Goal: Task Accomplishment & Management: Use online tool/utility

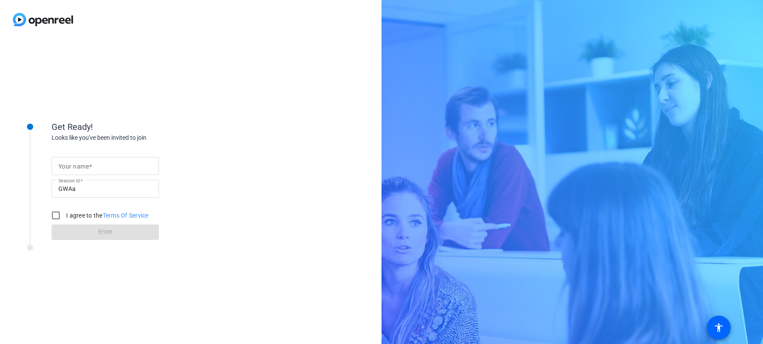
click at [86, 166] on mat-label "Your name" at bounding box center [73, 166] width 30 height 7
click at [86, 166] on input "Your name" at bounding box center [105, 166] width 94 height 10
type input "[PERSON_NAME]"
click at [59, 215] on input "I agree to the Terms Of Service" at bounding box center [55, 215] width 17 height 17
checkbox input "true"
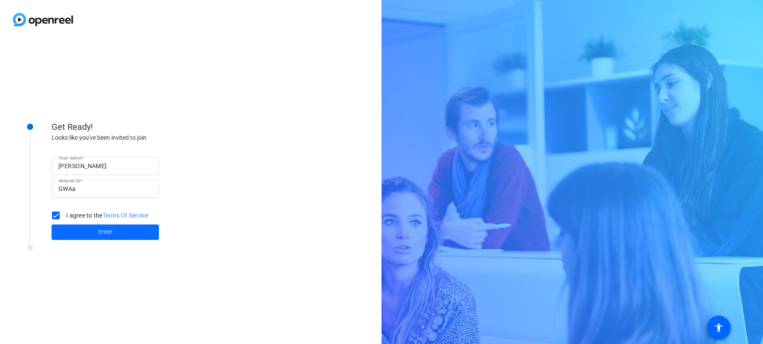
click at [105, 232] on span "Enter" at bounding box center [105, 231] width 14 height 9
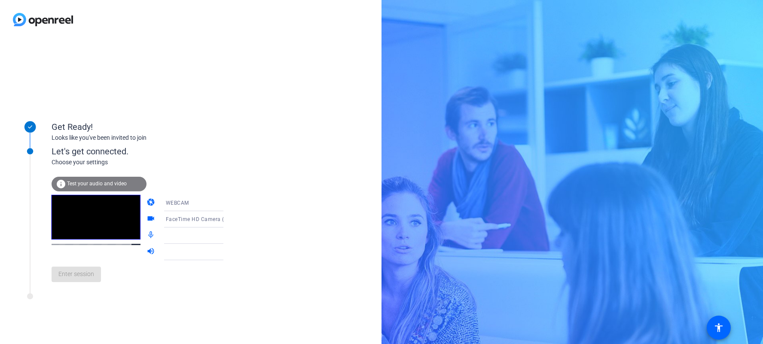
click at [82, 275] on div "Enter session" at bounding box center [146, 274] width 189 height 28
click at [122, 182] on span "Test your audio and video" at bounding box center [97, 183] width 60 height 6
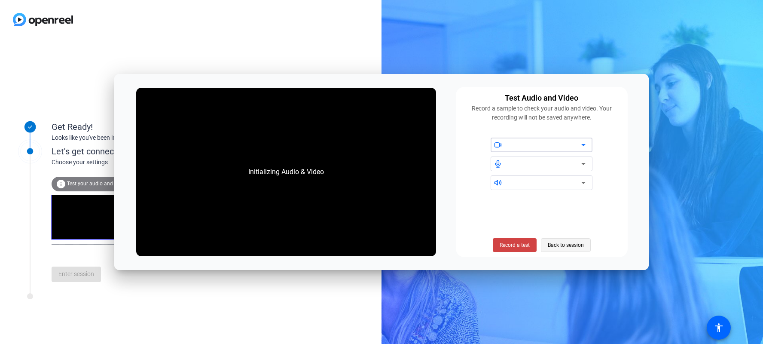
click at [560, 247] on span "Back to session" at bounding box center [566, 245] width 36 height 16
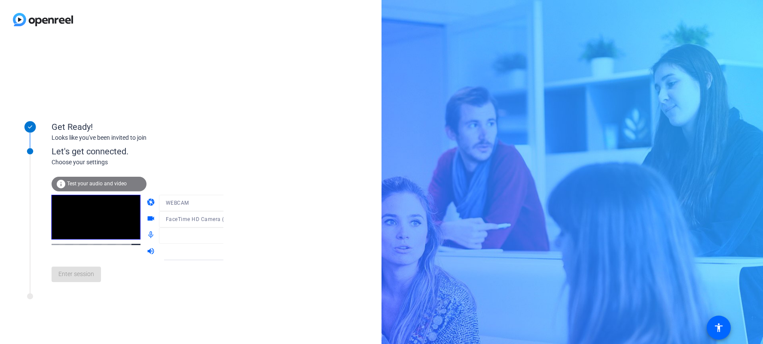
click at [65, 274] on div "Enter session" at bounding box center [146, 274] width 189 height 28
click at [90, 275] on div "Enter session" at bounding box center [146, 274] width 189 height 28
click at [184, 207] on div "WEBCAM" at bounding box center [198, 202] width 64 height 11
click at [128, 279] on div at bounding box center [381, 172] width 763 height 344
click at [230, 220] on icon at bounding box center [232, 219] width 4 height 2
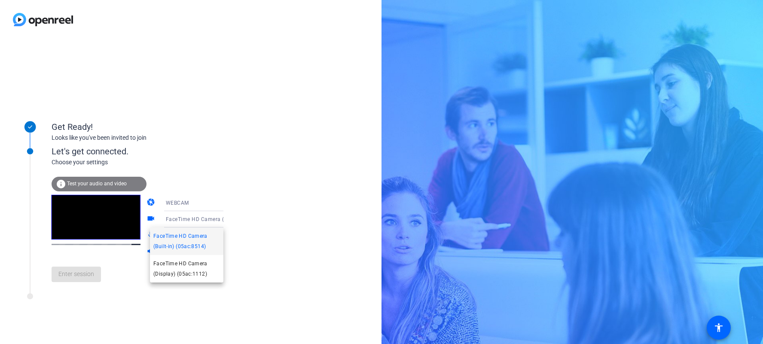
click at [244, 214] on div at bounding box center [381, 172] width 763 height 344
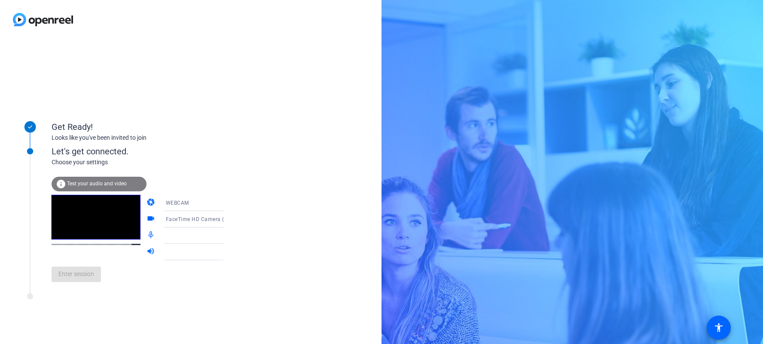
click at [230, 235] on icon at bounding box center [232, 236] width 4 height 2
click at [186, 206] on div "WEBCAM" at bounding box center [198, 202] width 64 height 11
click at [175, 221] on span "WEBCAM" at bounding box center [164, 219] width 23 height 10
click at [230, 235] on icon at bounding box center [232, 236] width 4 height 2
click at [227, 238] on icon at bounding box center [232, 235] width 10 height 10
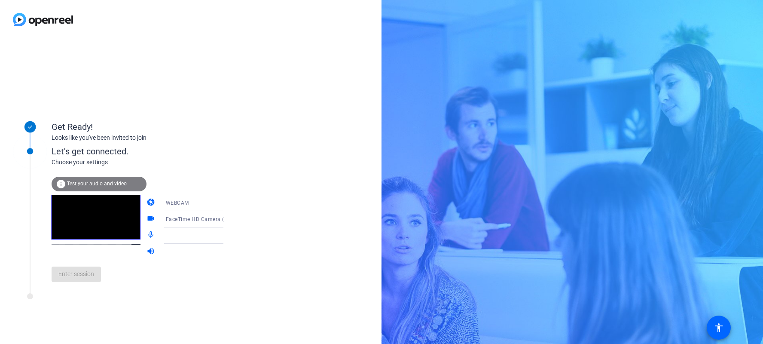
click at [146, 251] on mat-icon "volume_up" at bounding box center [151, 252] width 10 height 10
click at [85, 274] on div "Enter session" at bounding box center [146, 274] width 189 height 28
click at [226, 155] on div "Get Ready! Looks like you've been invited to join Let's get connected. Choose y…" at bounding box center [190, 191] width 381 height 305
click at [78, 271] on div "Enter session" at bounding box center [146, 274] width 189 height 28
click at [86, 158] on div "Choose your settings" at bounding box center [146, 162] width 189 height 9
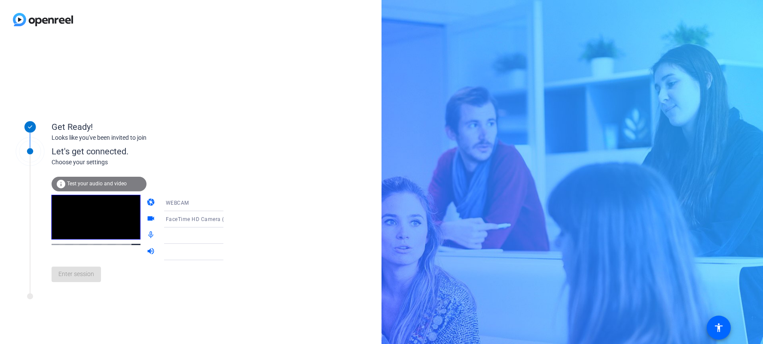
click at [105, 186] on span "Test your audio and video" at bounding box center [97, 183] width 60 height 6
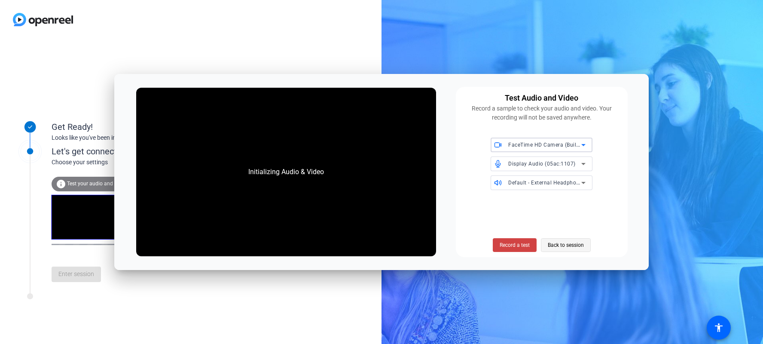
click at [563, 244] on span "Back to session" at bounding box center [566, 245] width 36 height 16
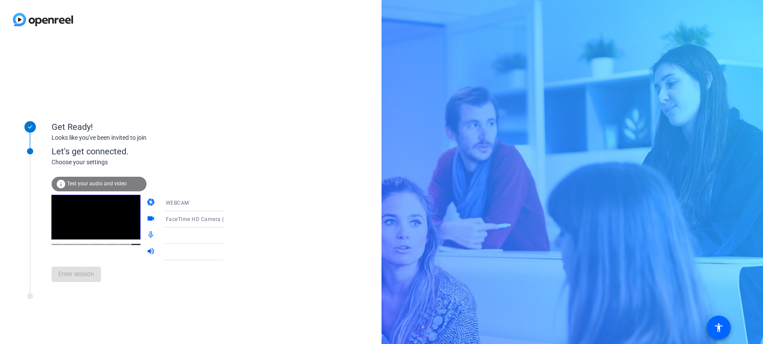
click at [227, 249] on icon at bounding box center [232, 252] width 10 height 10
click at [227, 250] on icon at bounding box center [232, 252] width 10 height 10
click at [227, 236] on icon at bounding box center [232, 235] width 10 height 10
click at [147, 233] on mat-icon "mic_none" at bounding box center [151, 235] width 10 height 10
click at [86, 272] on div "Enter session" at bounding box center [146, 274] width 189 height 28
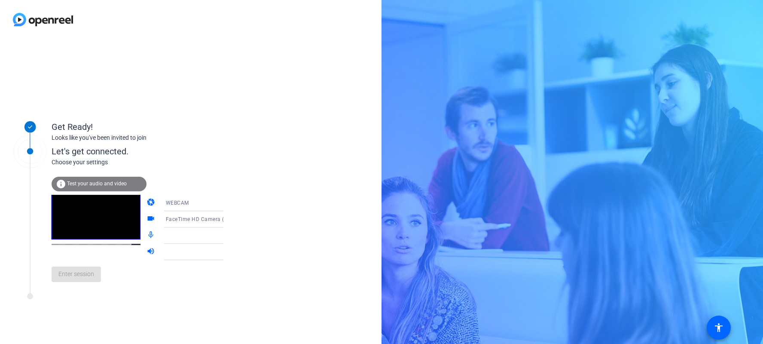
click at [92, 181] on span "Test your audio and video" at bounding box center [97, 183] width 60 height 6
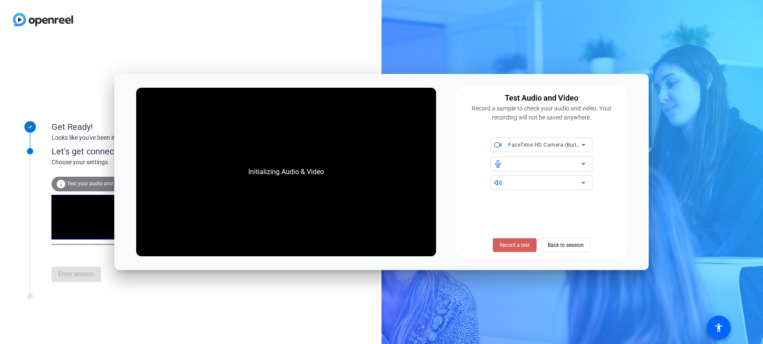
click at [528, 242] on span "Record a test" at bounding box center [515, 245] width 30 height 8
click at [573, 164] on div at bounding box center [544, 164] width 73 height 10
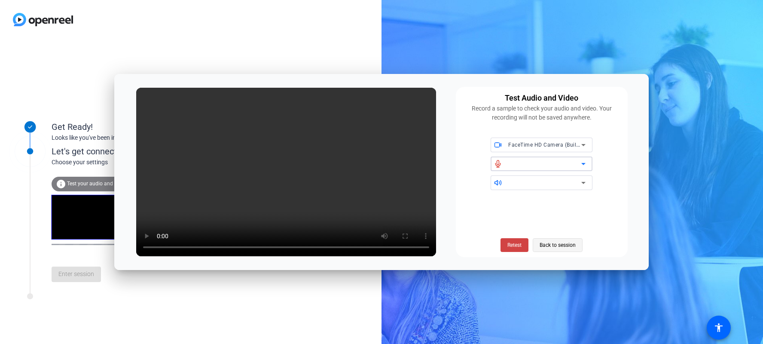
click at [547, 244] on span "Back to session" at bounding box center [558, 245] width 36 height 16
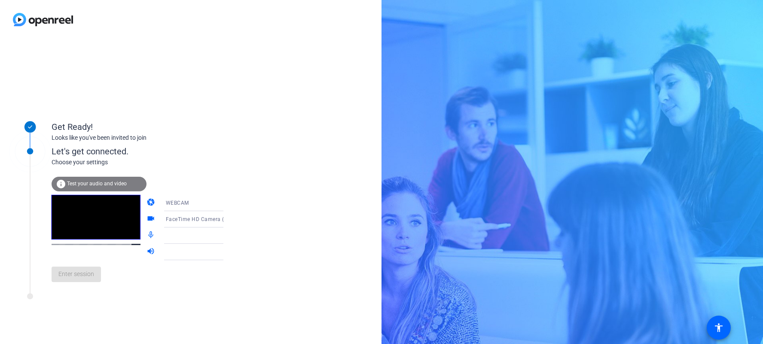
click at [83, 273] on div "Enter session" at bounding box center [146, 274] width 189 height 28
click at [248, 254] on div "Get Ready! Looks like you've been invited to join Let's get connected. Choose y…" at bounding box center [190, 191] width 381 height 305
click at [230, 236] on icon at bounding box center [232, 236] width 4 height 2
click at [230, 235] on icon at bounding box center [232, 236] width 4 height 2
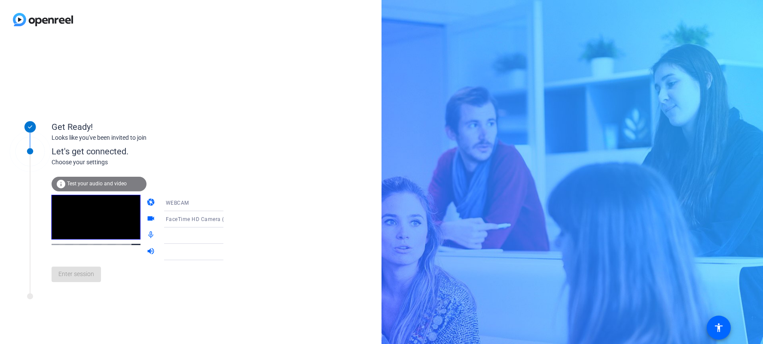
click at [146, 235] on mat-icon "mic_none" at bounding box center [151, 235] width 10 height 10
click at [120, 182] on span "Test your audio and video" at bounding box center [97, 183] width 60 height 6
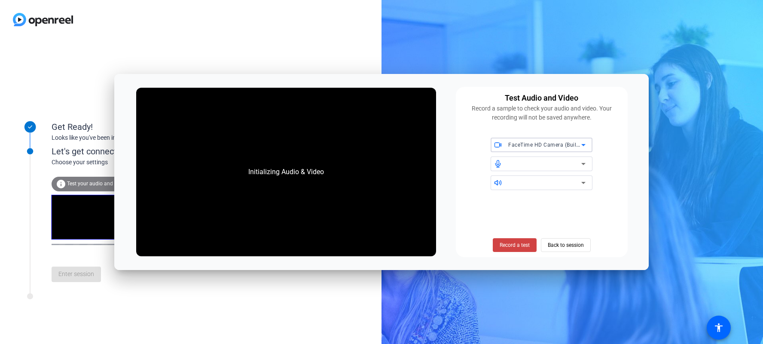
click at [582, 163] on icon at bounding box center [583, 164] width 10 height 10
click at [580, 167] on icon at bounding box center [583, 164] width 10 height 10
click at [581, 180] on icon at bounding box center [583, 182] width 10 height 10
click at [585, 164] on icon at bounding box center [583, 164] width 10 height 10
click at [561, 247] on span "Back to session" at bounding box center [566, 245] width 36 height 16
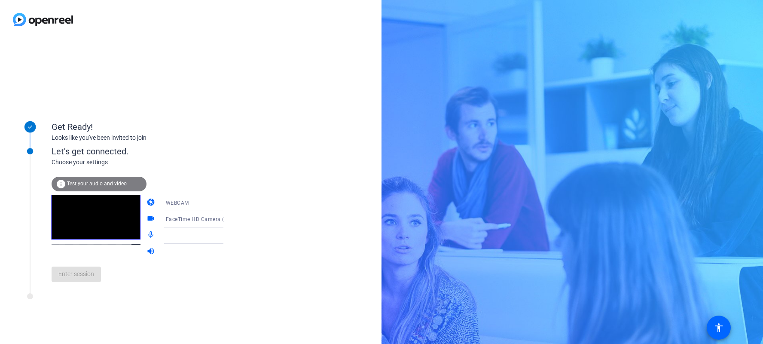
click at [227, 236] on icon at bounding box center [232, 235] width 10 height 10
click at [227, 252] on icon at bounding box center [232, 252] width 10 height 10
click at [227, 220] on icon at bounding box center [232, 219] width 10 height 10
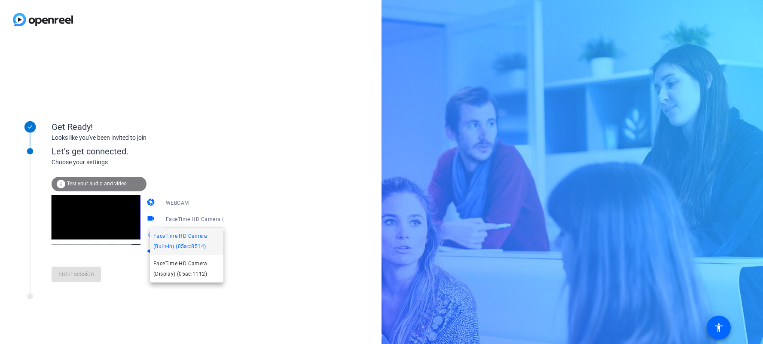
click at [237, 214] on div at bounding box center [381, 172] width 763 height 344
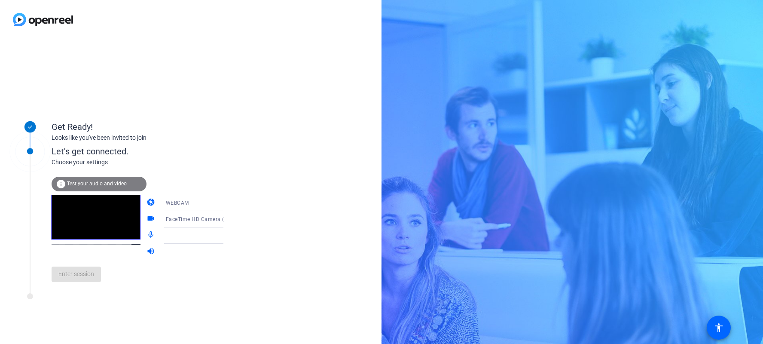
click at [230, 203] on icon at bounding box center [232, 203] width 4 height 2
click at [246, 201] on div at bounding box center [381, 172] width 763 height 344
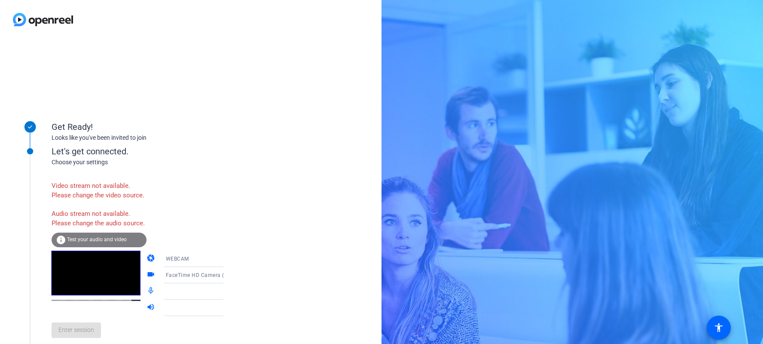
click at [211, 296] on div at bounding box center [200, 291] width 69 height 16
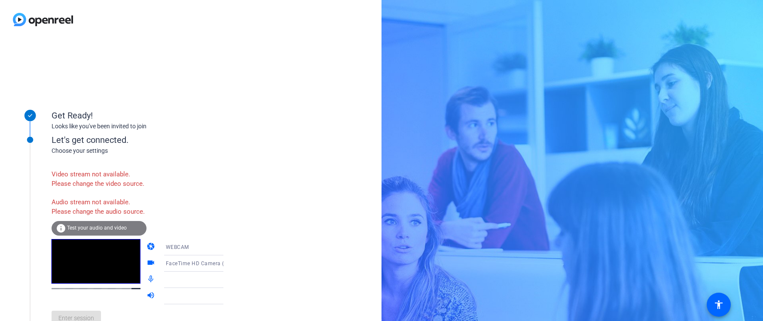
click at [227, 253] on icon at bounding box center [232, 247] width 10 height 10
click at [179, 284] on mat-option "WEBCAM" at bounding box center [186, 283] width 73 height 17
click at [227, 285] on icon at bounding box center [232, 280] width 10 height 10
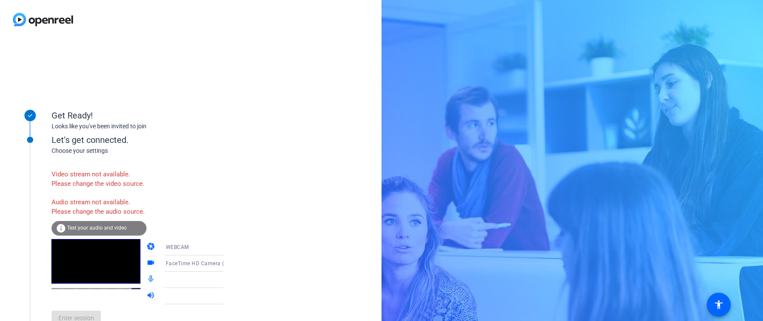
click at [227, 302] on icon at bounding box center [232, 296] width 10 height 10
click at [227, 253] on icon at bounding box center [232, 247] width 10 height 10
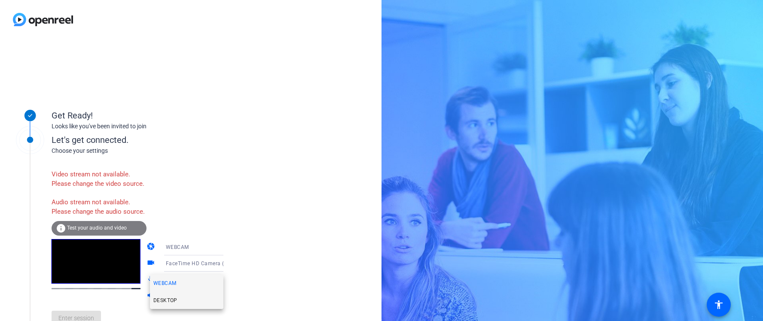
click at [177, 300] on mat-option "DESKTOP" at bounding box center [186, 300] width 73 height 17
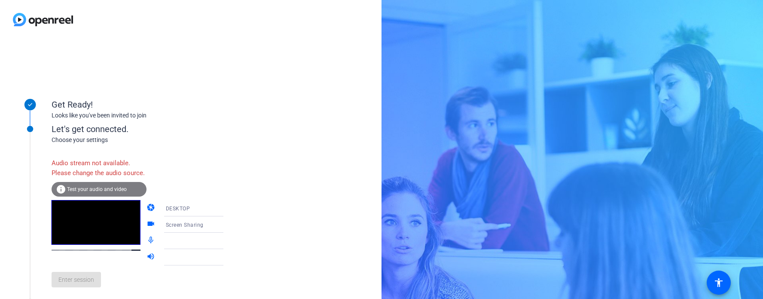
click at [227, 229] on icon at bounding box center [232, 224] width 10 height 10
click at [235, 241] on div at bounding box center [381, 149] width 763 height 299
click at [228, 106] on div "Get Ready! Looks like you've been invited to join Let's get connected. Choose y…" at bounding box center [190, 168] width 381 height 259
